Goal: Navigation & Orientation: Find specific page/section

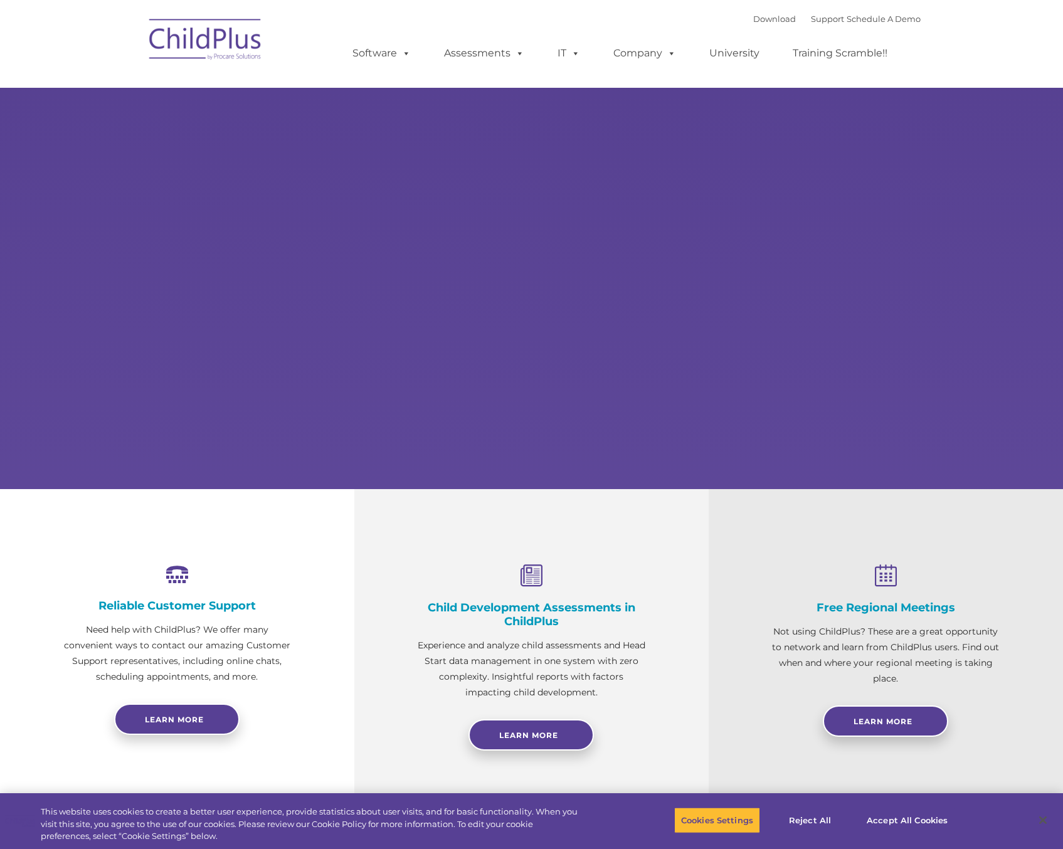
select select "MEDIUM"
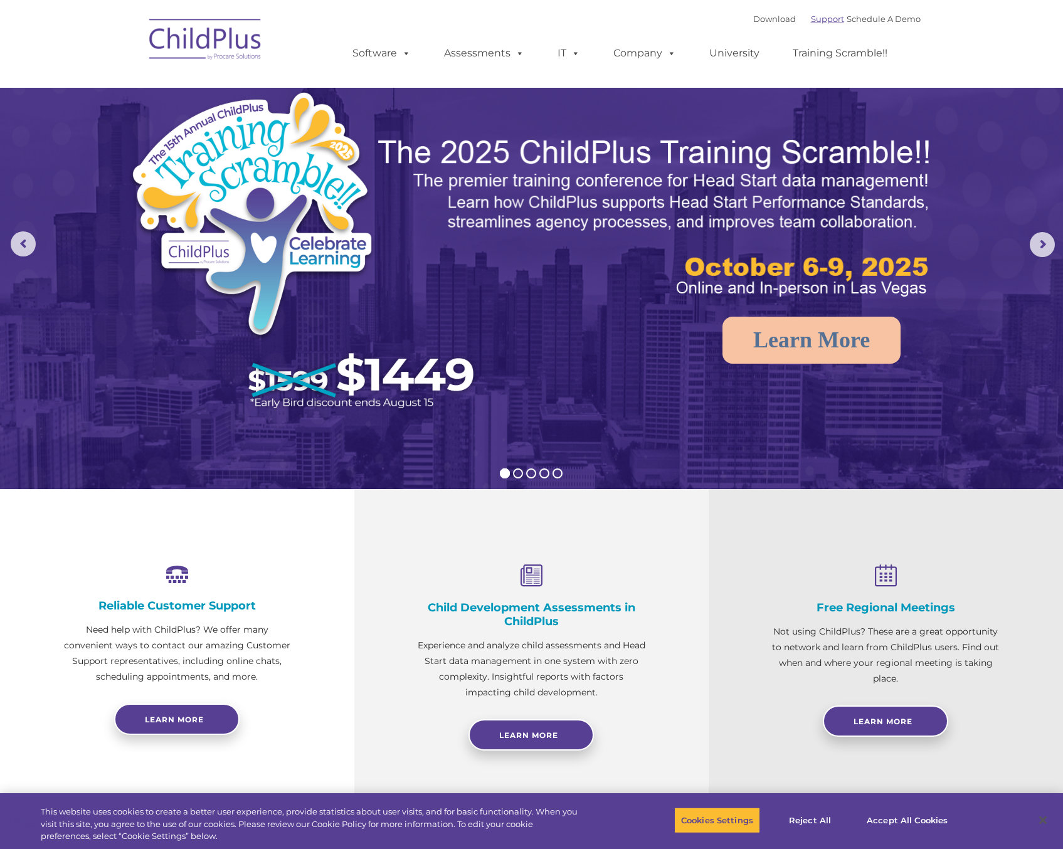
click at [811, 20] on link "Support" at bounding box center [827, 19] width 33 height 10
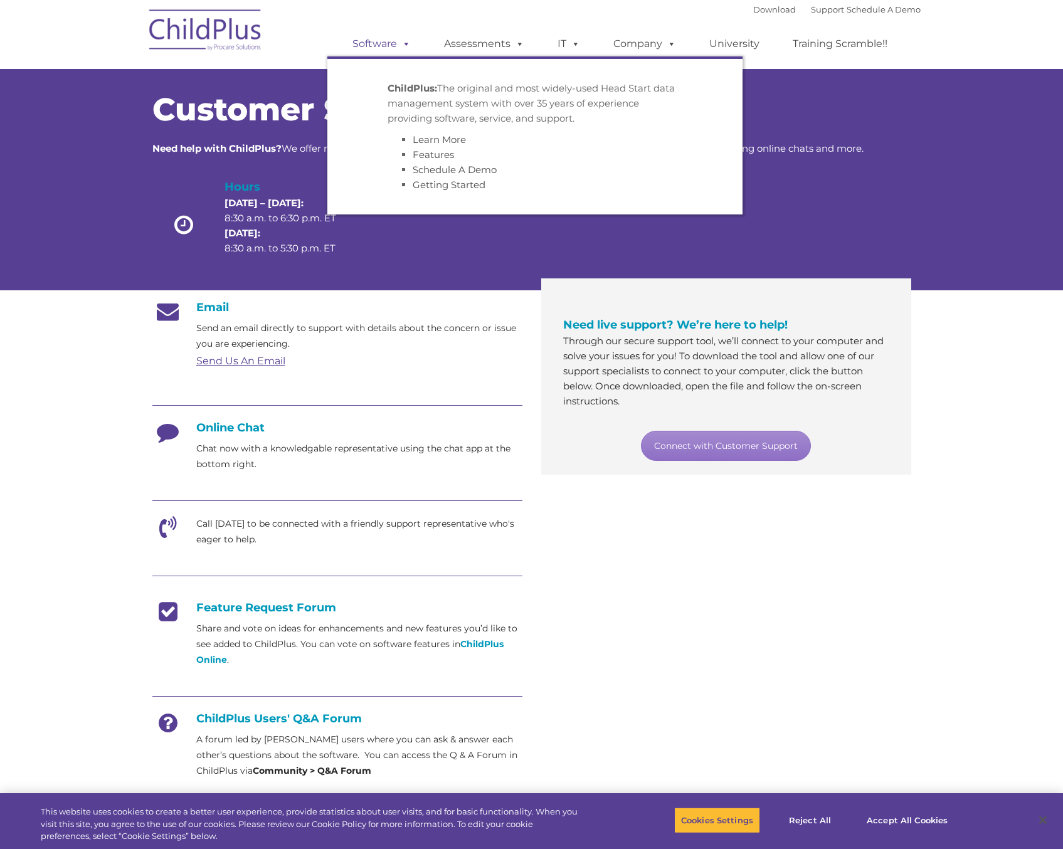
click at [398, 38] on span at bounding box center [404, 44] width 14 height 12
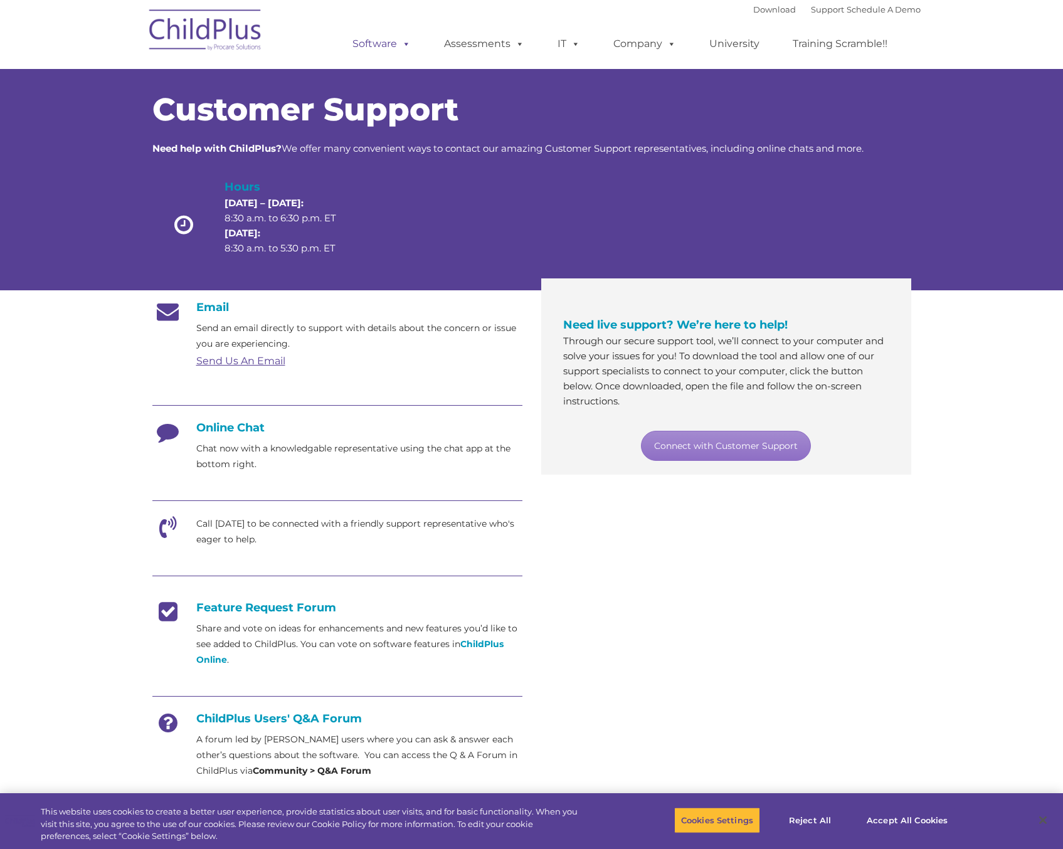
click at [398, 38] on span at bounding box center [404, 44] width 14 height 12
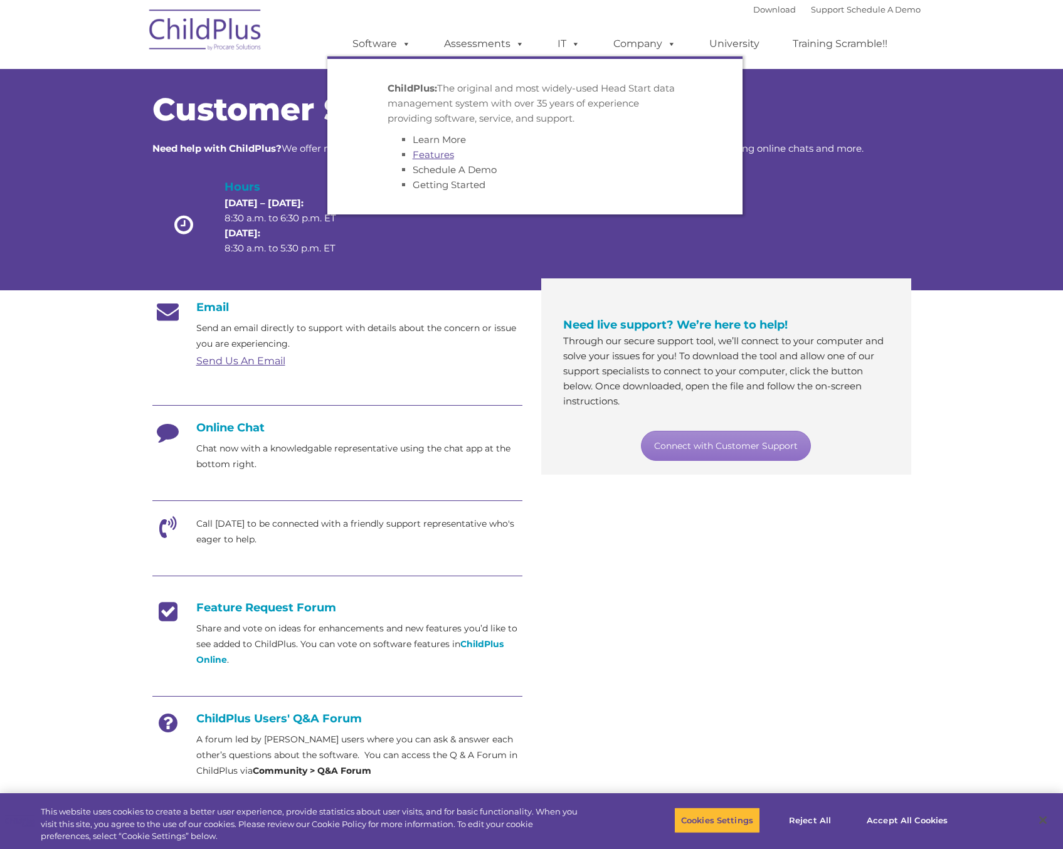
click at [433, 154] on link "Features" at bounding box center [433, 155] width 41 height 12
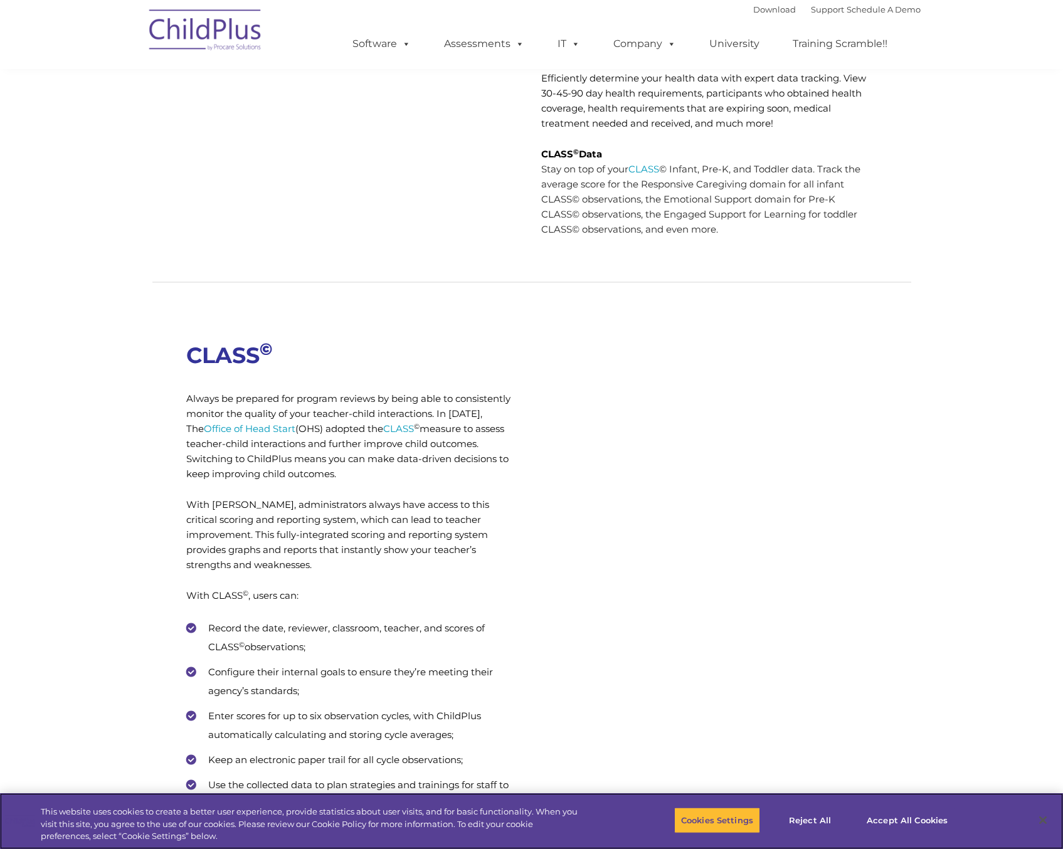
scroll to position [4286, 0]
